Goal: Transaction & Acquisition: Purchase product/service

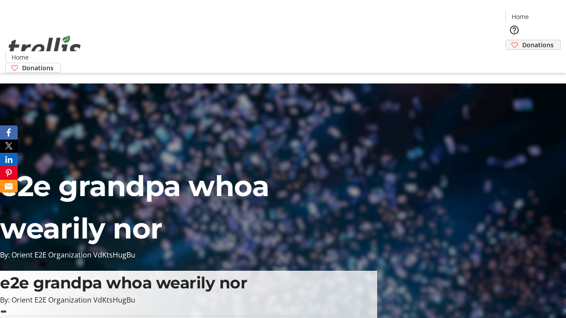
click at [522, 40] on span "Donations" at bounding box center [537, 44] width 31 height 9
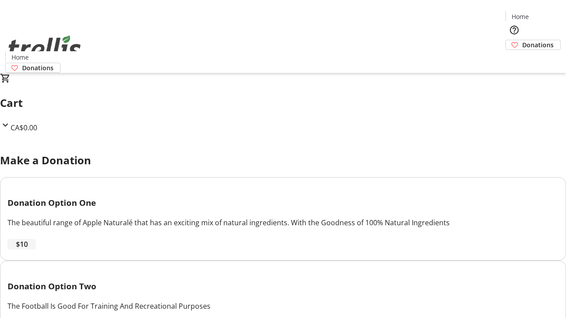
click at [28, 250] on span "$10" at bounding box center [22, 244] width 12 height 11
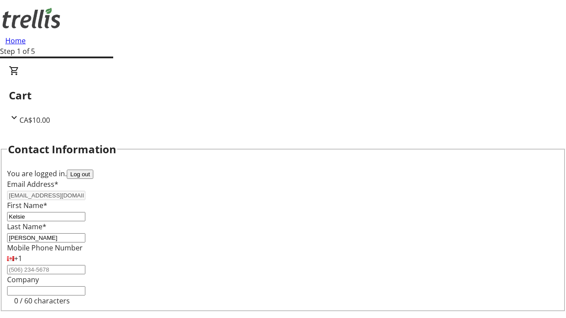
select select "CA"
type input "[STREET_ADDRESS][PERSON_NAME]"
type input "Kelowna"
select select "BC"
type input "Kelowna"
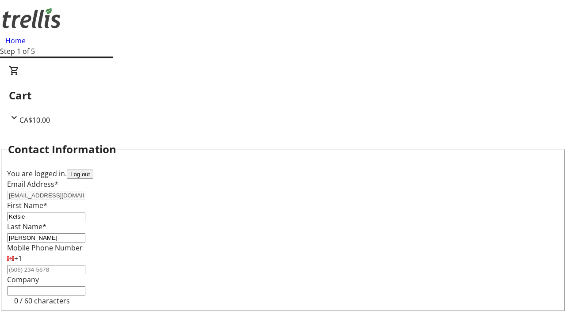
type input "V1Y 0C2"
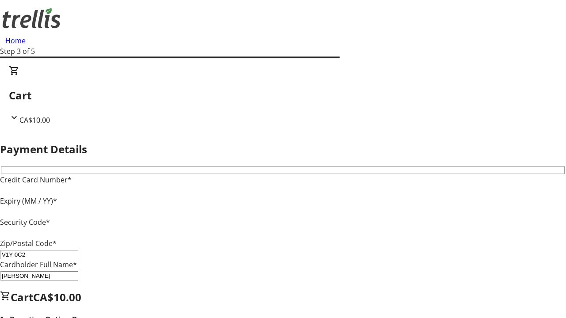
type input "V1Y 0C2"
